Goal: Transaction & Acquisition: Book appointment/travel/reservation

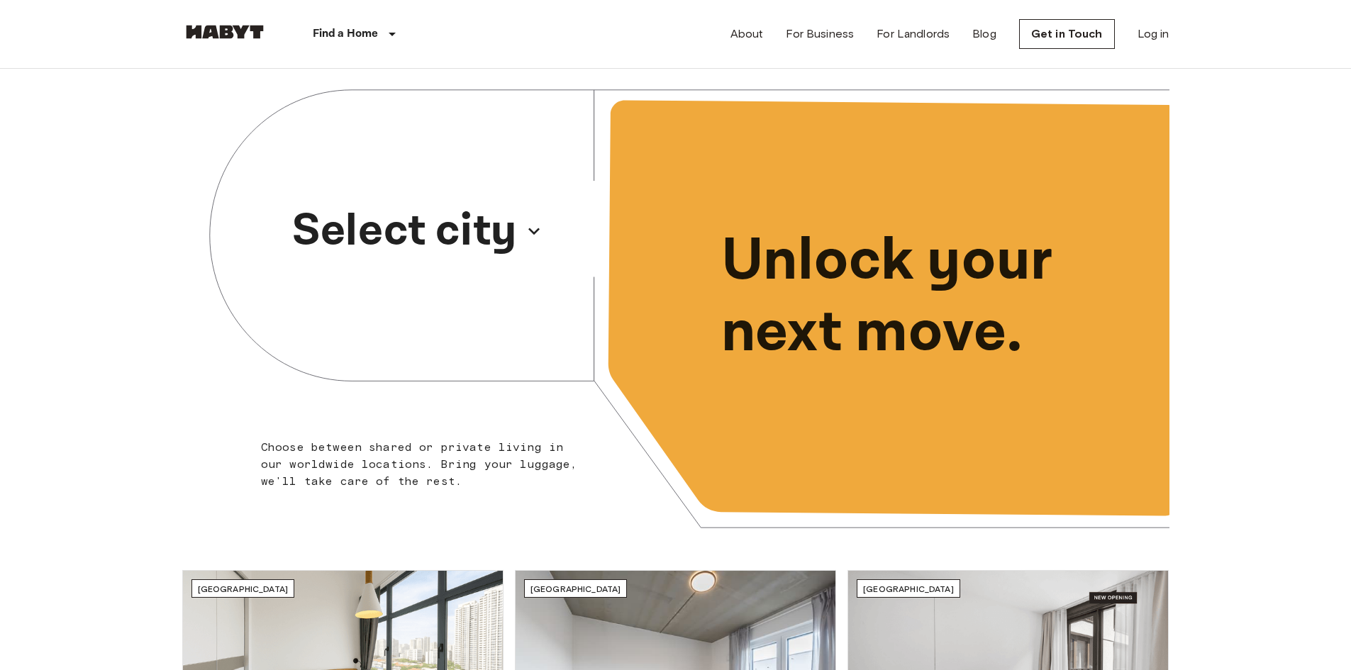
click at [428, 219] on p "Select city" at bounding box center [404, 231] width 225 height 68
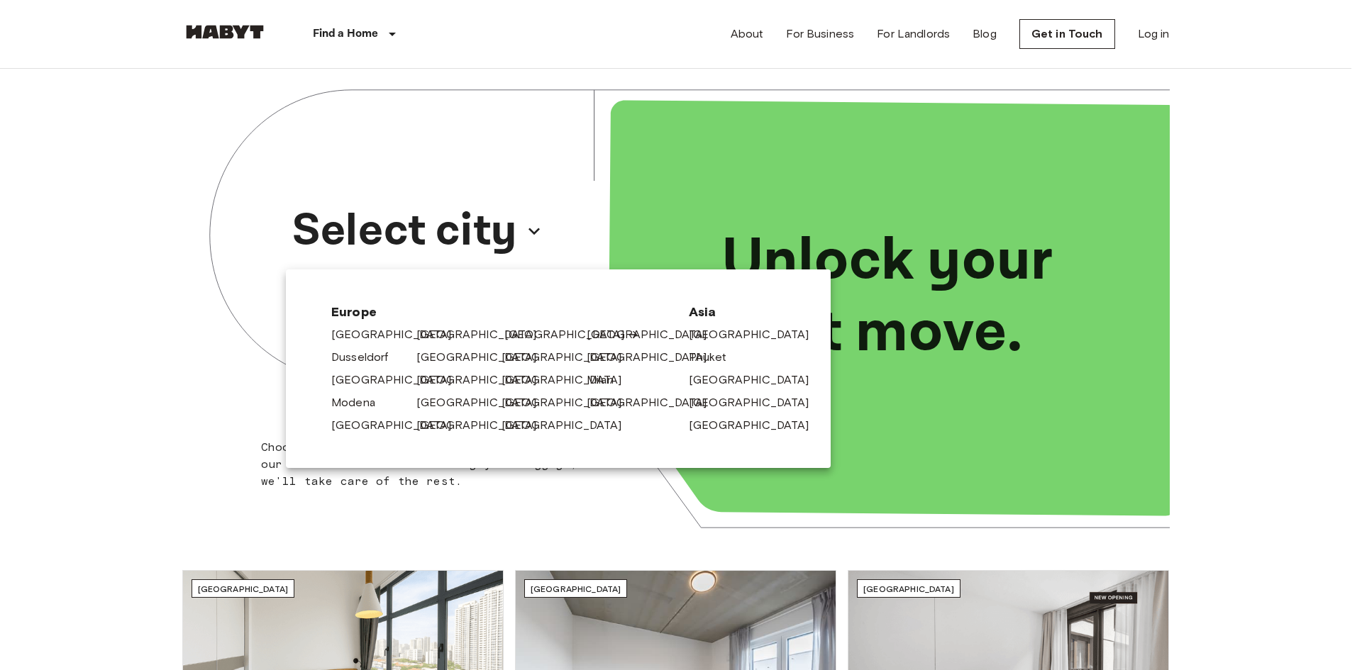
click at [516, 333] on link "[GEOGRAPHIC_DATA]" at bounding box center [571, 334] width 135 height 17
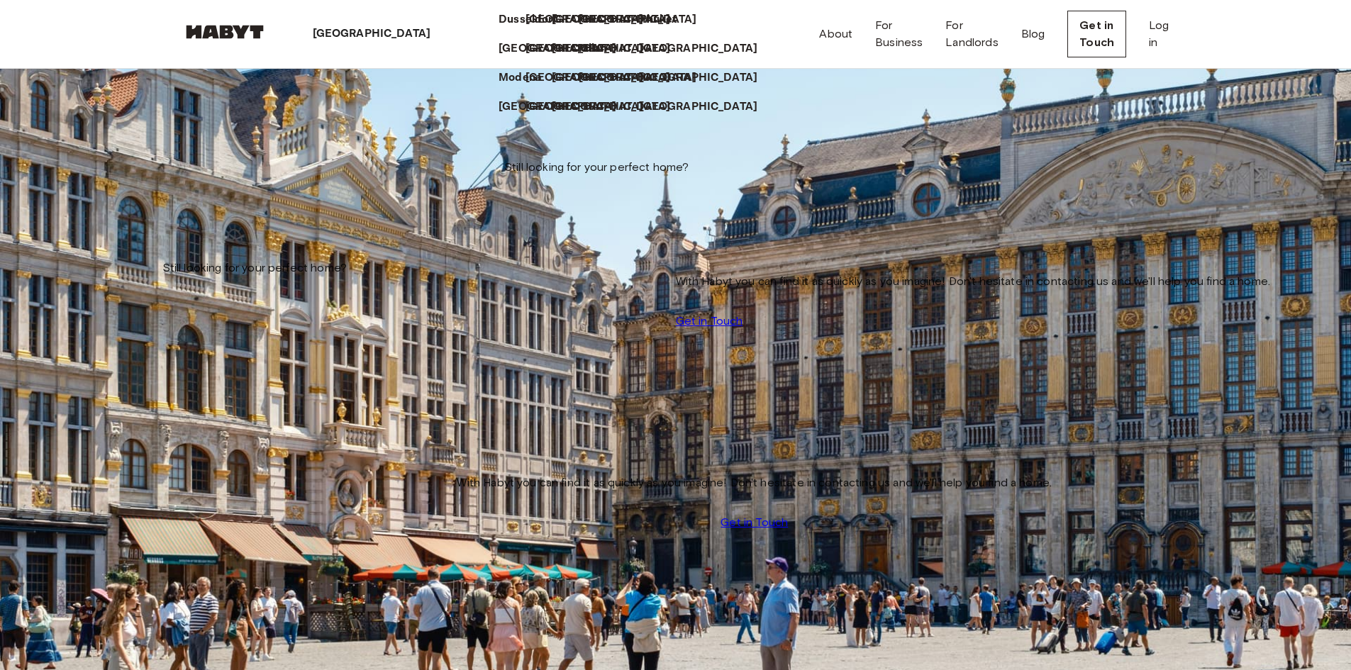
click at [345, 34] on p "[GEOGRAPHIC_DATA]" at bounding box center [372, 34] width 118 height 17
click at [643, 57] on p "[GEOGRAPHIC_DATA]" at bounding box center [702, 48] width 118 height 17
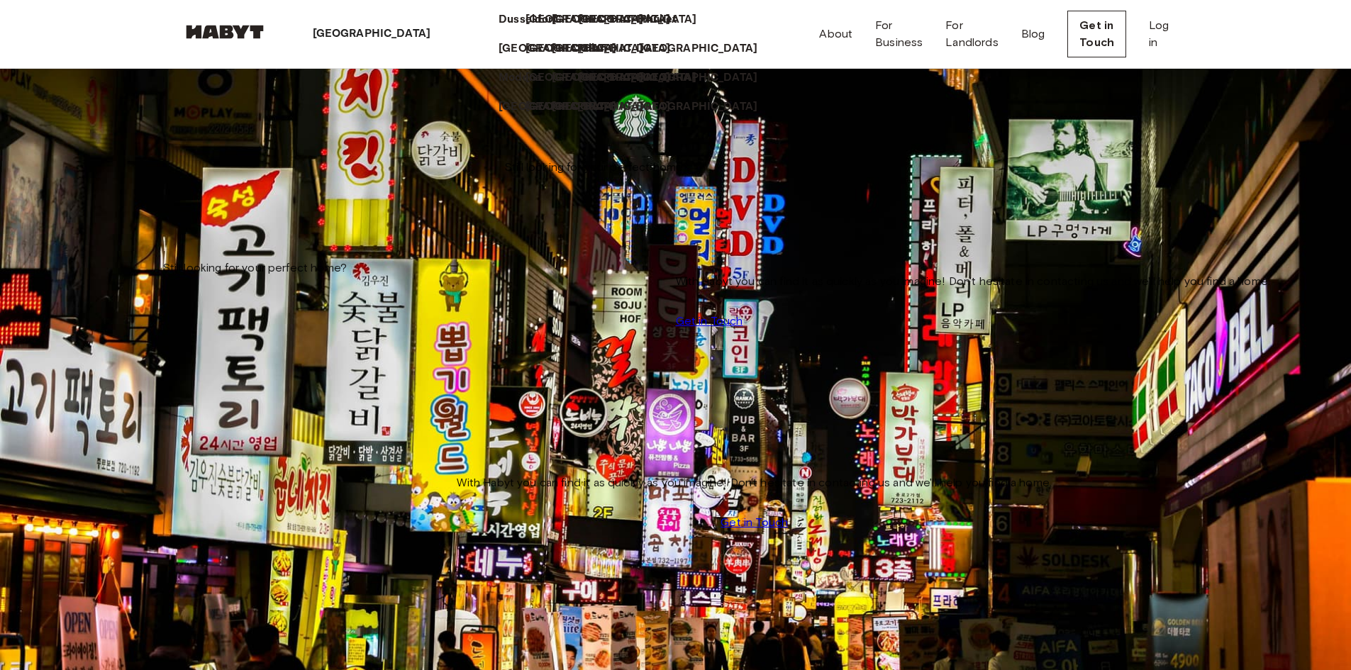
click at [436, 34] on icon at bounding box center [436, 34] width 0 height 0
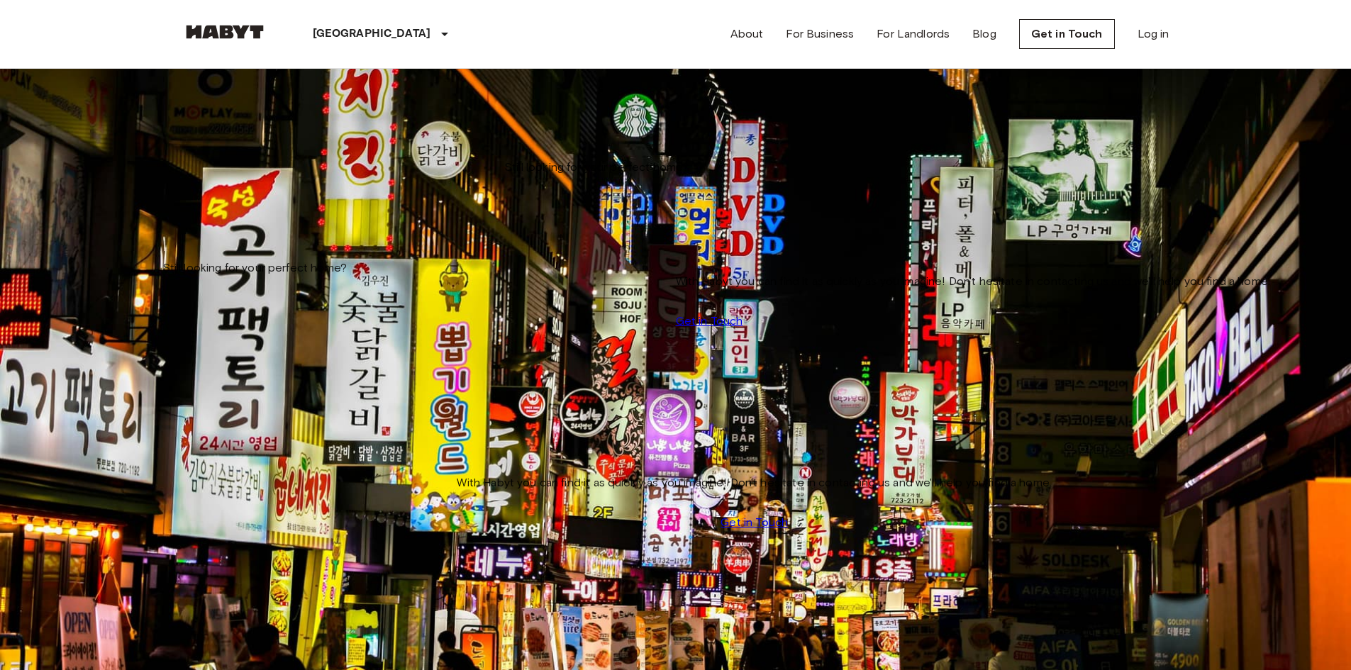
scroll to position [2094, 0]
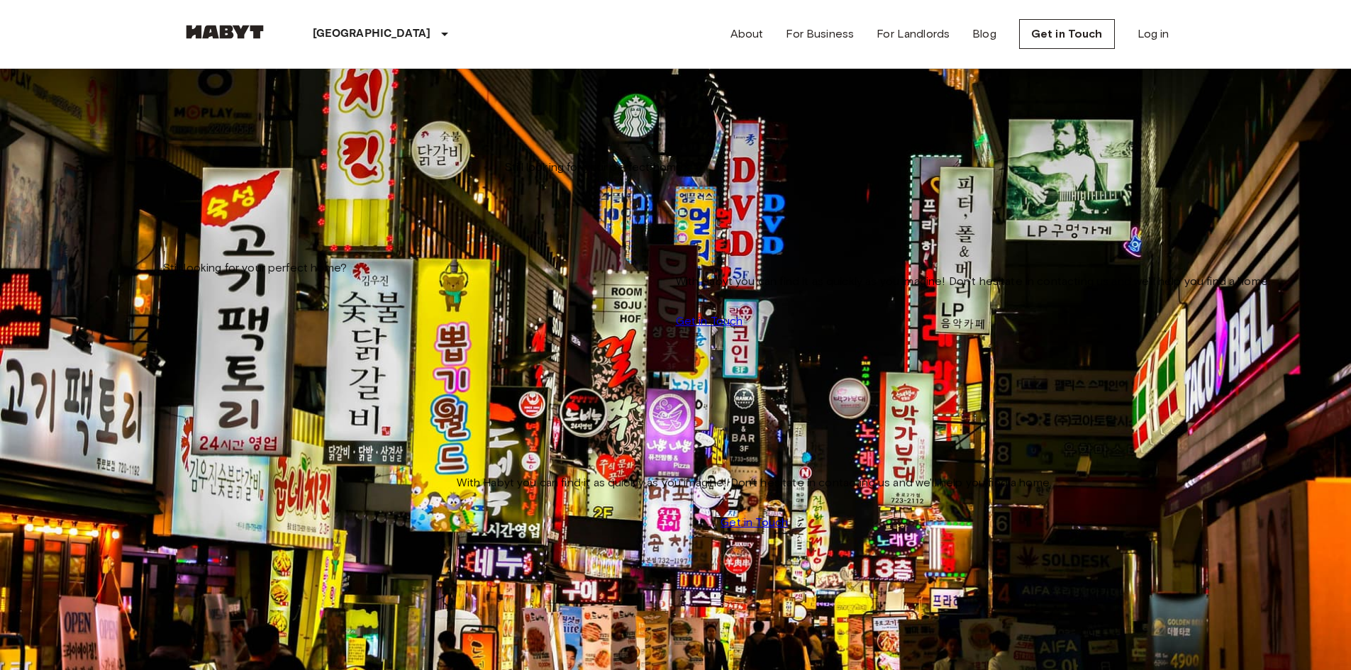
scroll to position [2736, 0]
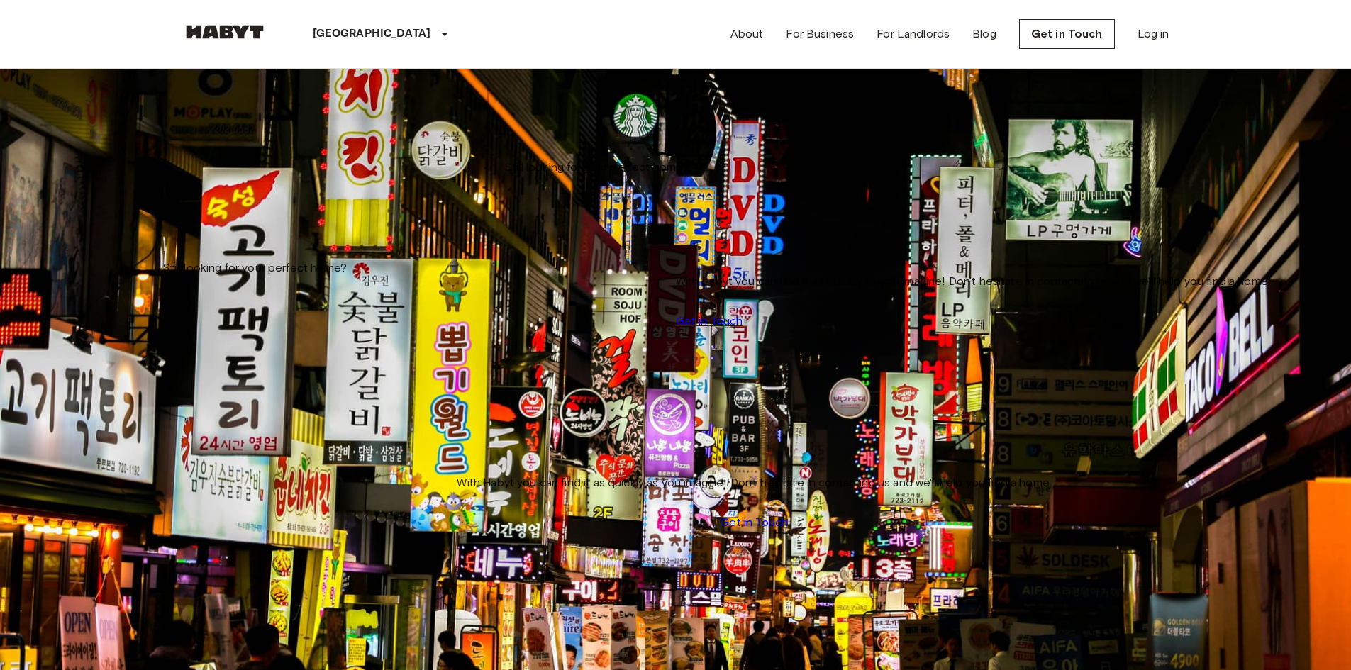
drag, startPoint x: 339, startPoint y: 439, endPoint x: 331, endPoint y: 443, distance: 9.2
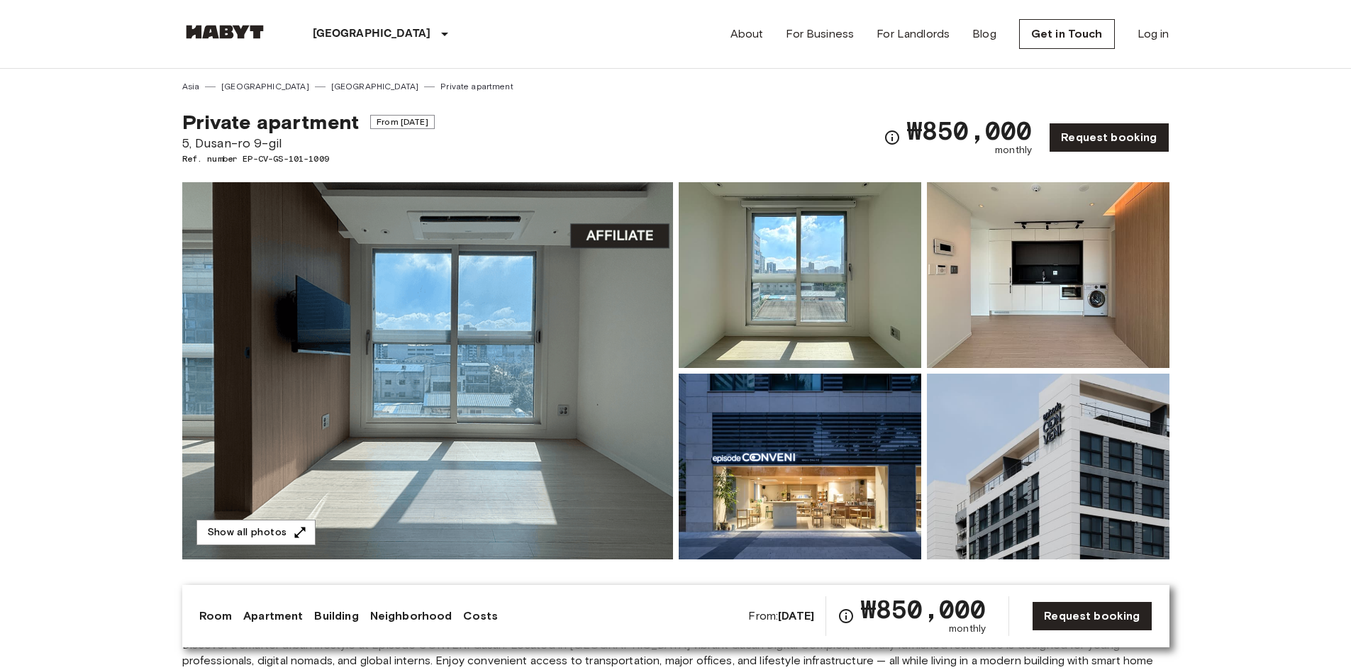
click at [1033, 421] on img at bounding box center [1048, 467] width 243 height 186
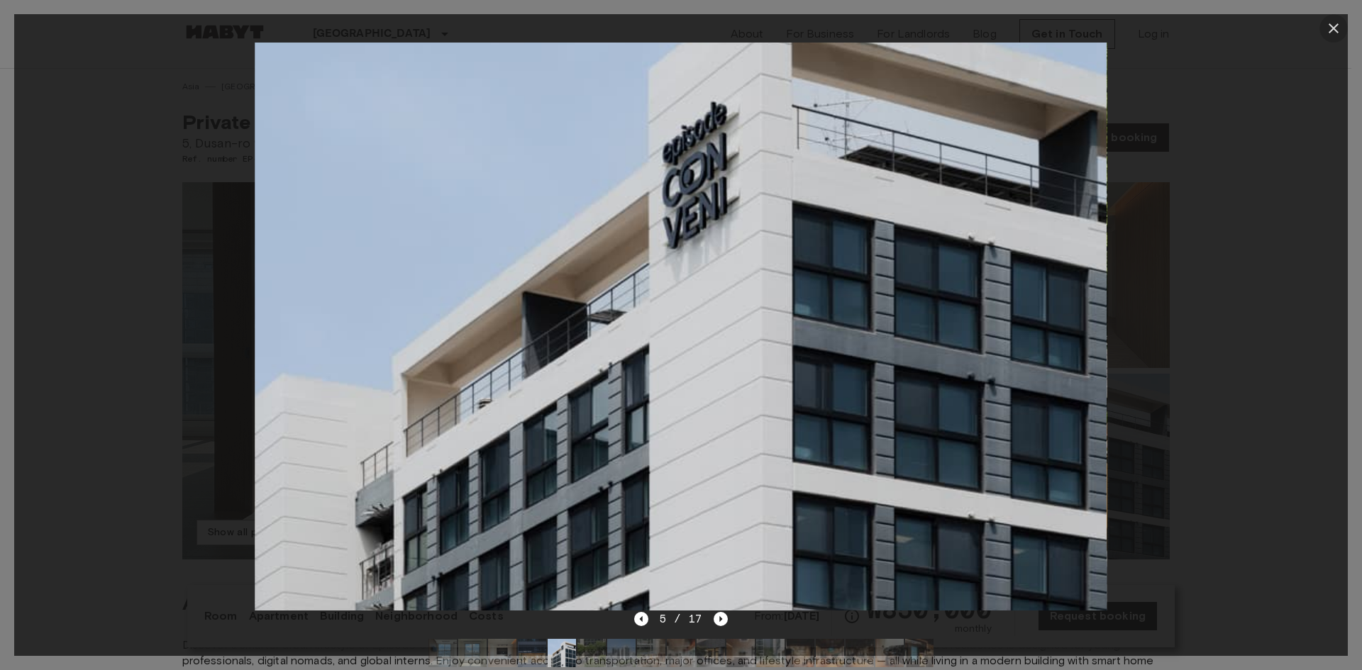
click at [1332, 27] on icon "button" at bounding box center [1334, 28] width 10 height 10
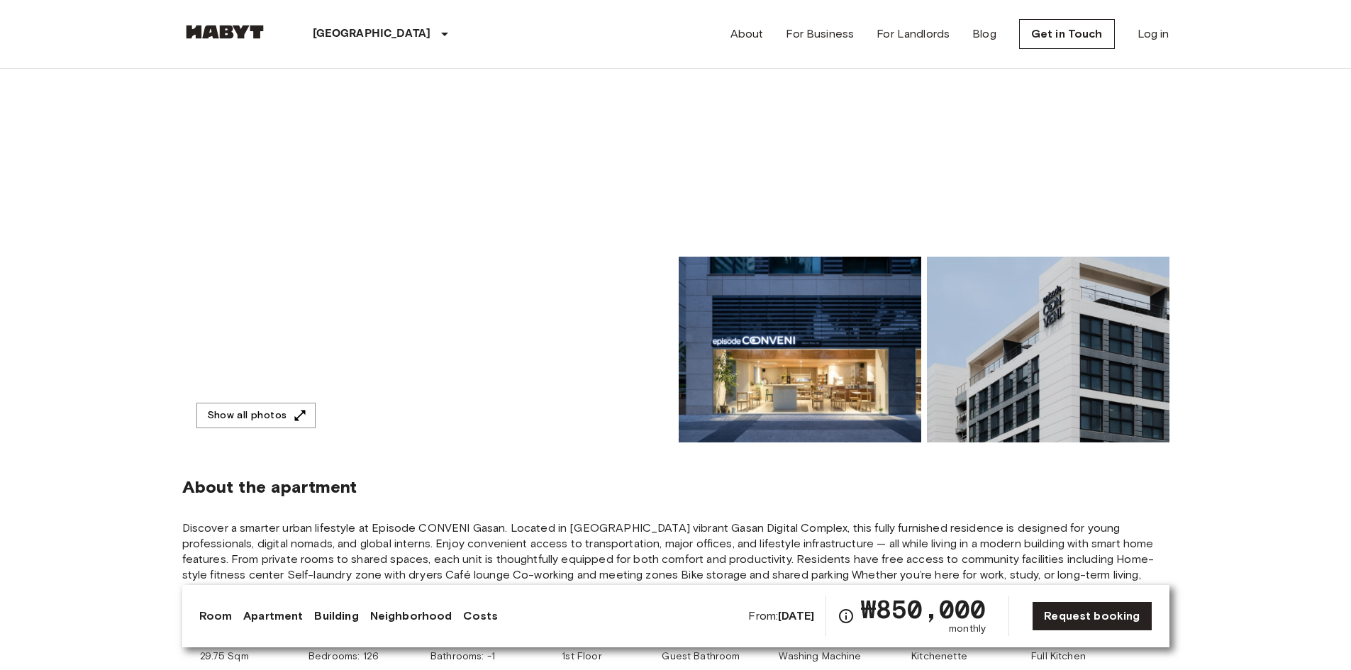
scroll to position [284, 0]
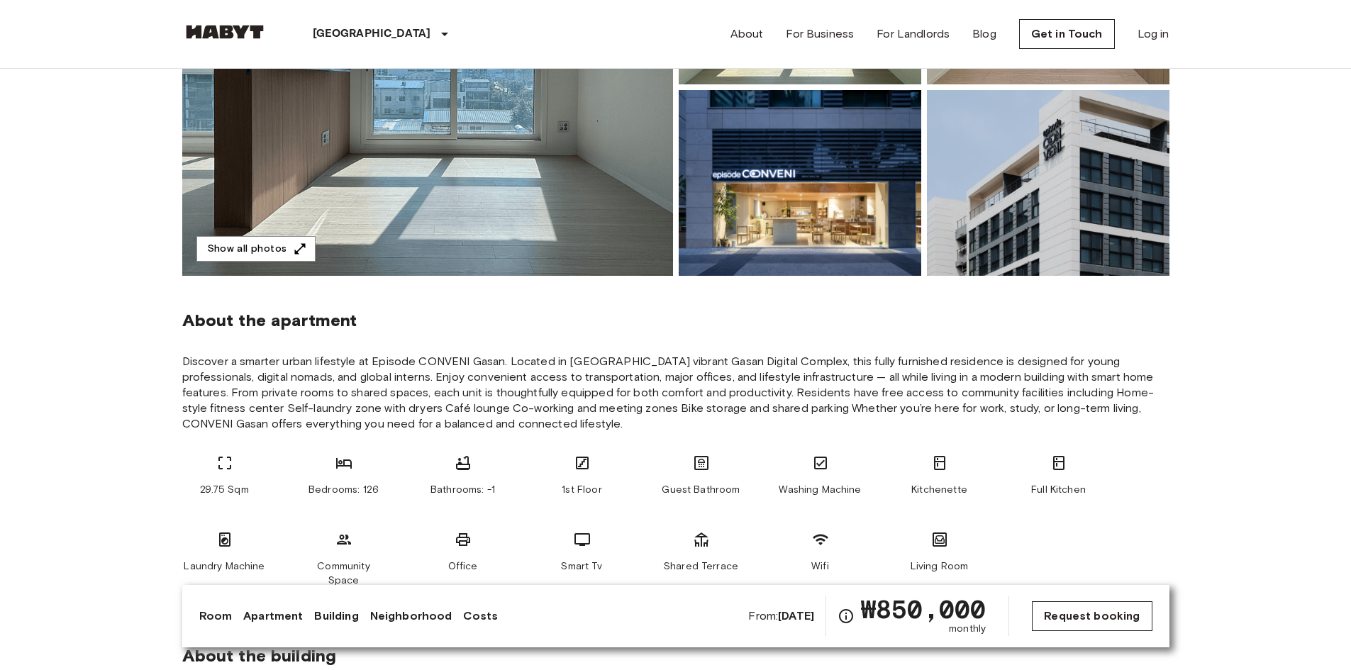
click at [1106, 616] on link "Request booking" at bounding box center [1092, 617] width 120 height 30
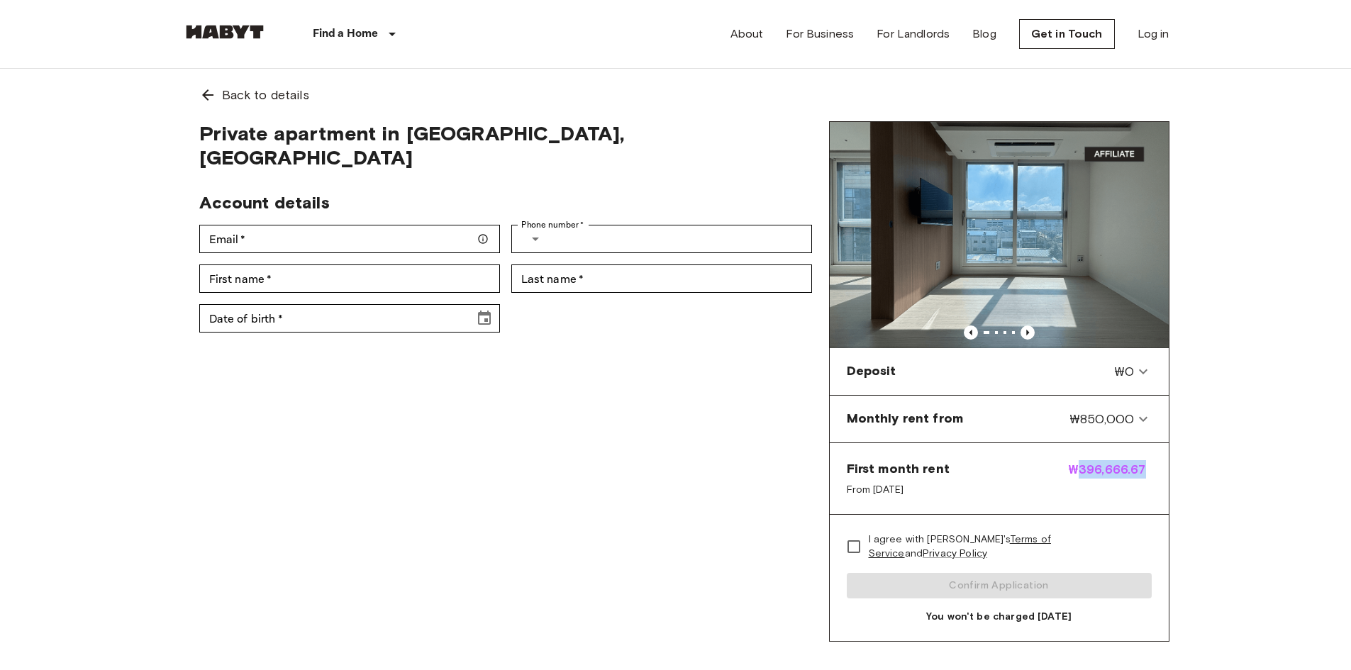
drag, startPoint x: 1083, startPoint y: 476, endPoint x: 1188, endPoint y: 463, distance: 105.9
click at [1179, 467] on div "Back to details Private apartment in Seoul, Geumcheon-gu Account details Email …" at bounding box center [676, 355] width 1022 height 573
click at [1197, 459] on body "Find a Home Europe Amsterdam Berlin Brussels Cologne Dusseldorf Frankfurt Graz …" at bounding box center [675, 641] width 1351 height 1283
click at [194, 97] on div "Back to details" at bounding box center [676, 95] width 988 height 52
